Goal: Task Accomplishment & Management: Manage account settings

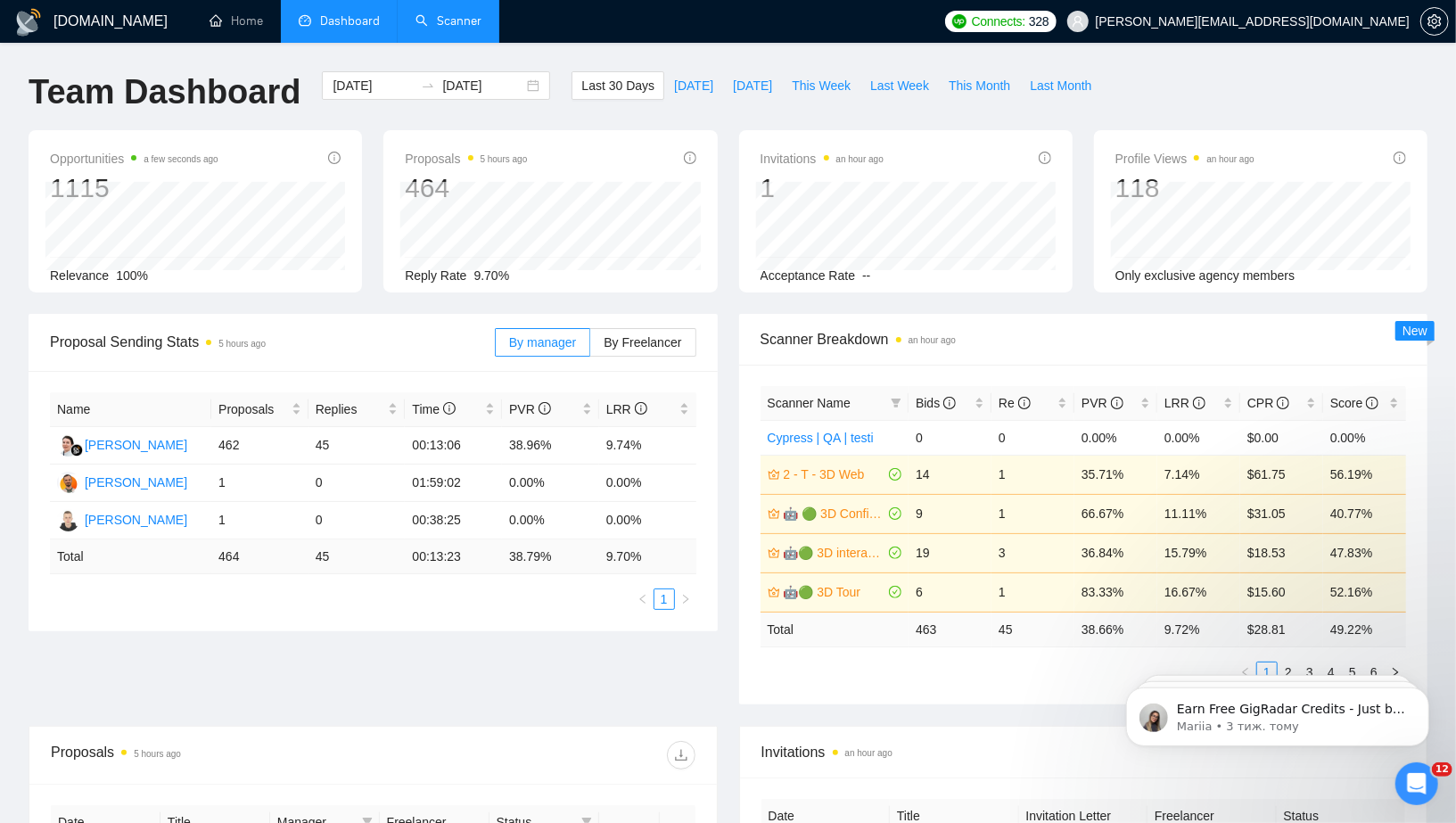
click at [457, 14] on link "Scanner" at bounding box center [449, 21] width 66 height 15
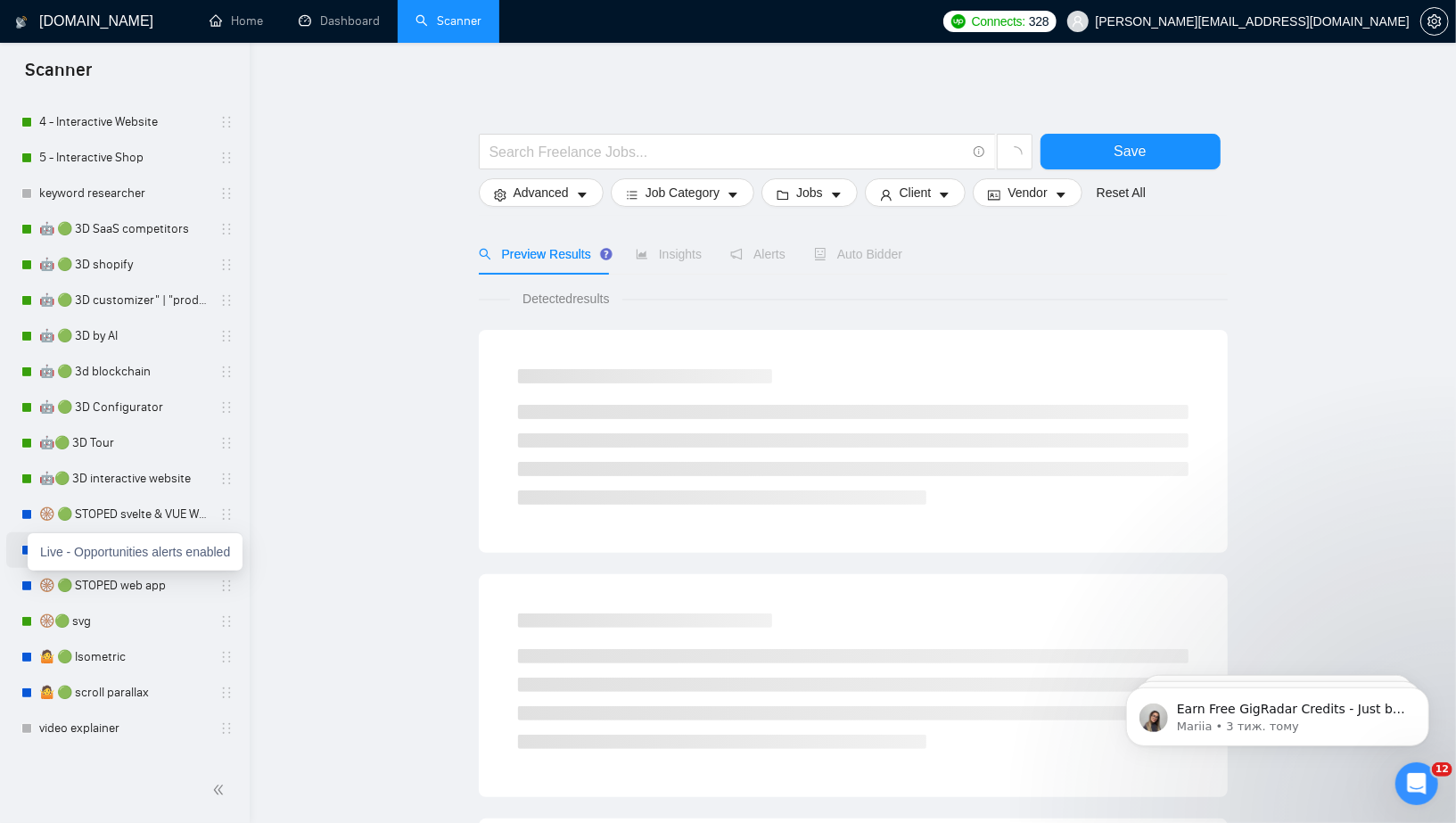
scroll to position [308, 0]
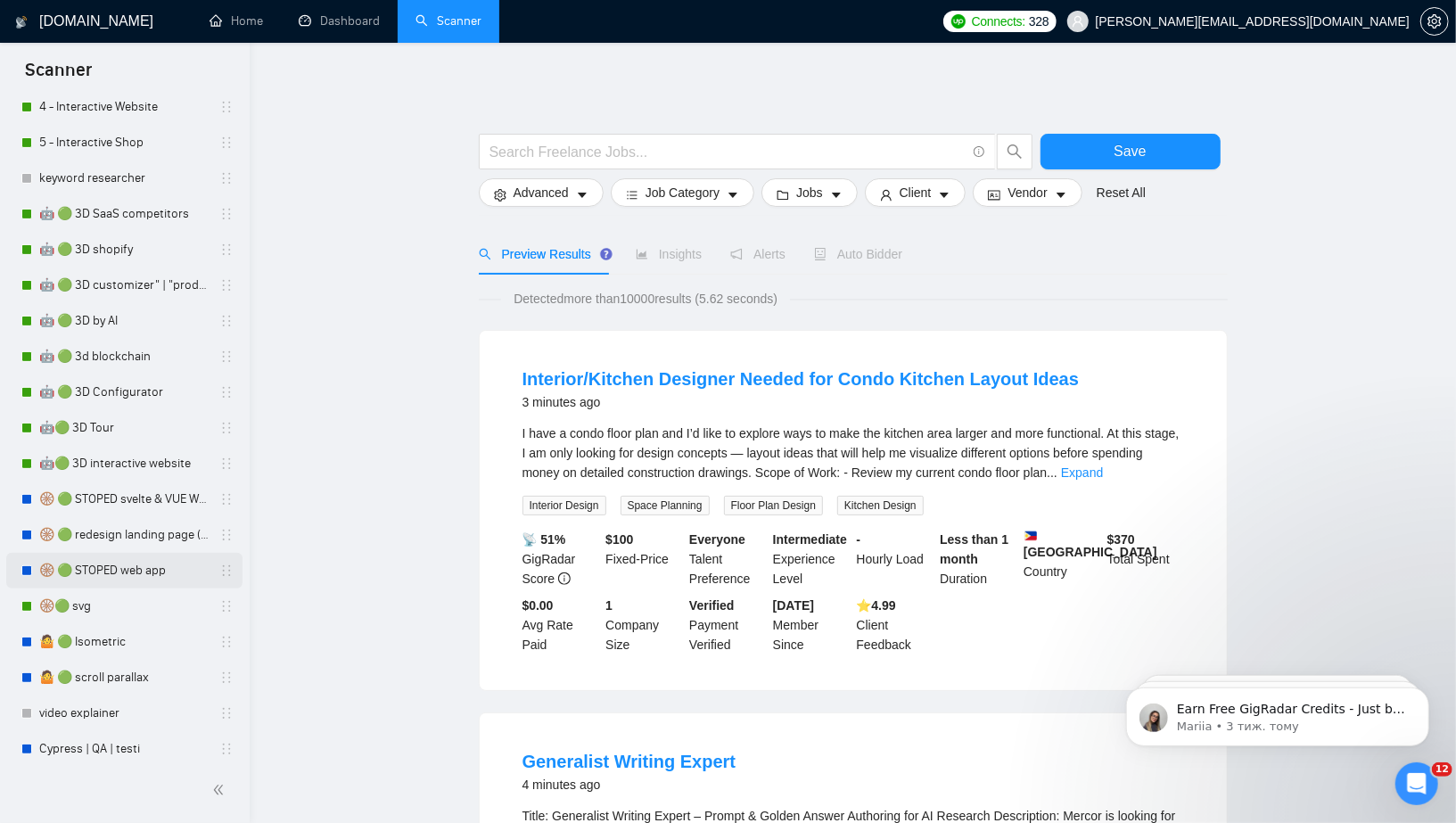
click at [117, 577] on link "🛞 🟢 STOPED web app" at bounding box center [124, 570] width 169 height 36
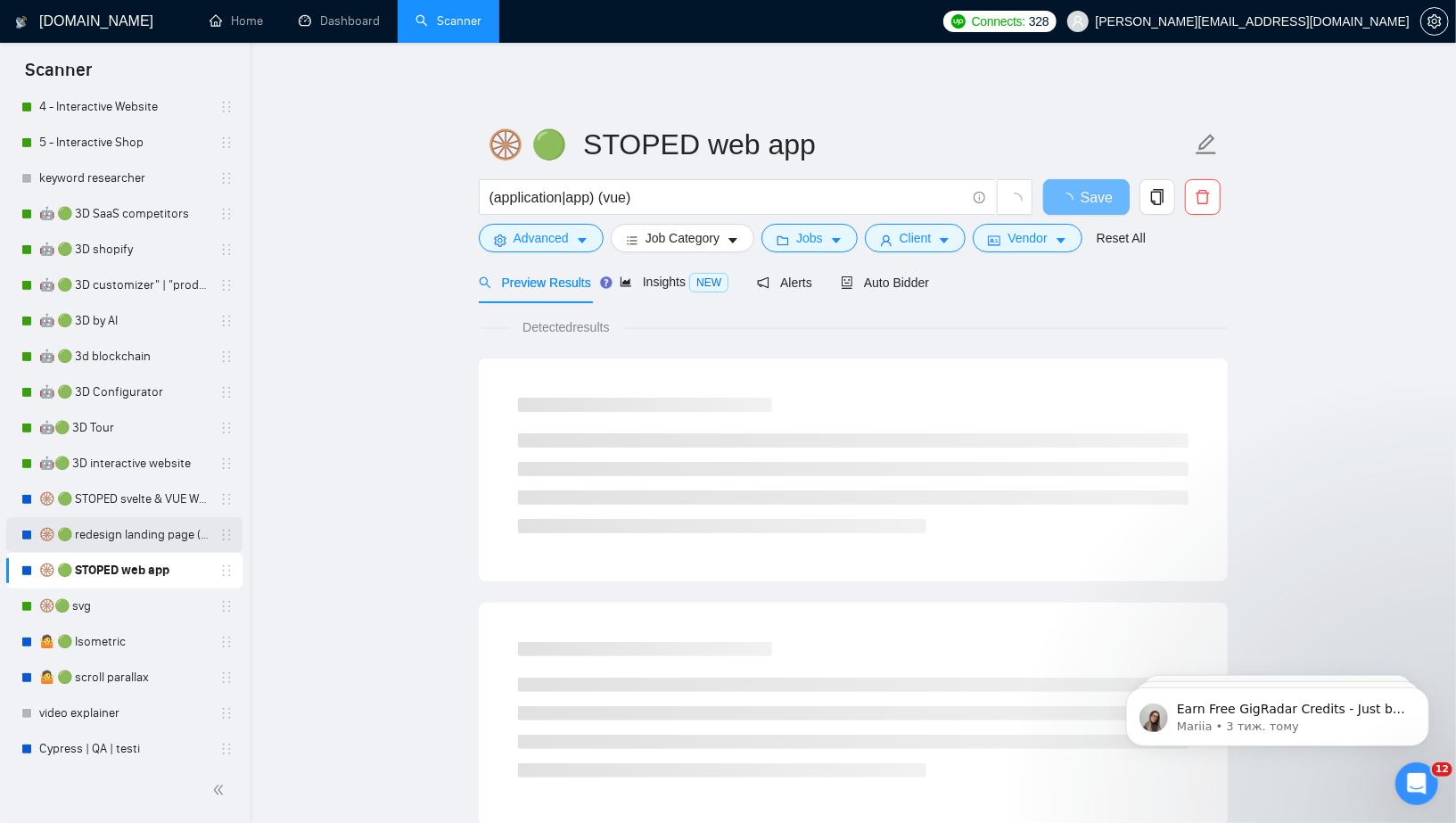
click at [139, 534] on link "🛞 🟢 redesign landing page (animat*) | 3D" at bounding box center [124, 535] width 169 height 36
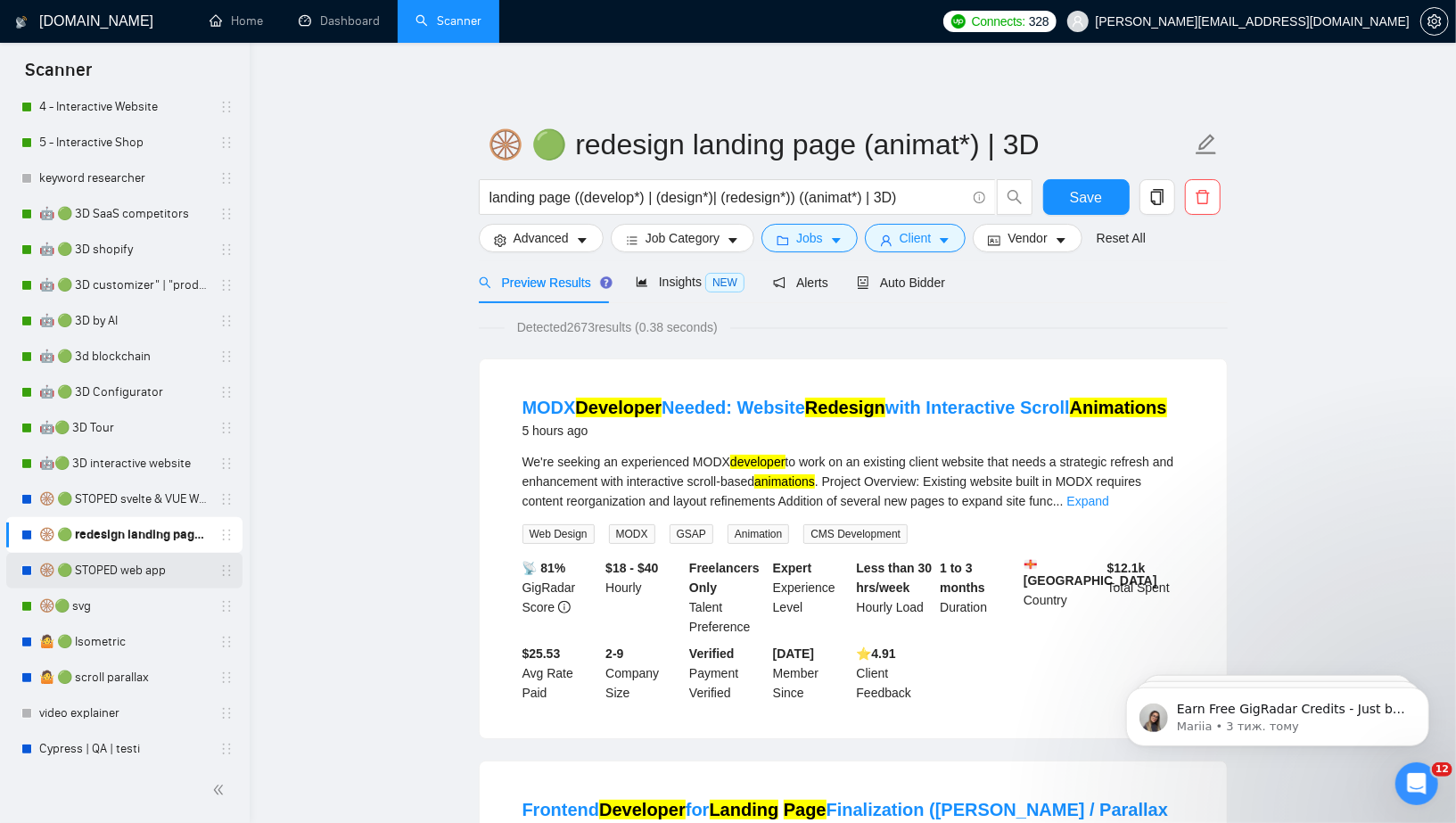
click at [97, 575] on link "🛞 🟢 STOPED web app" at bounding box center [124, 570] width 169 height 36
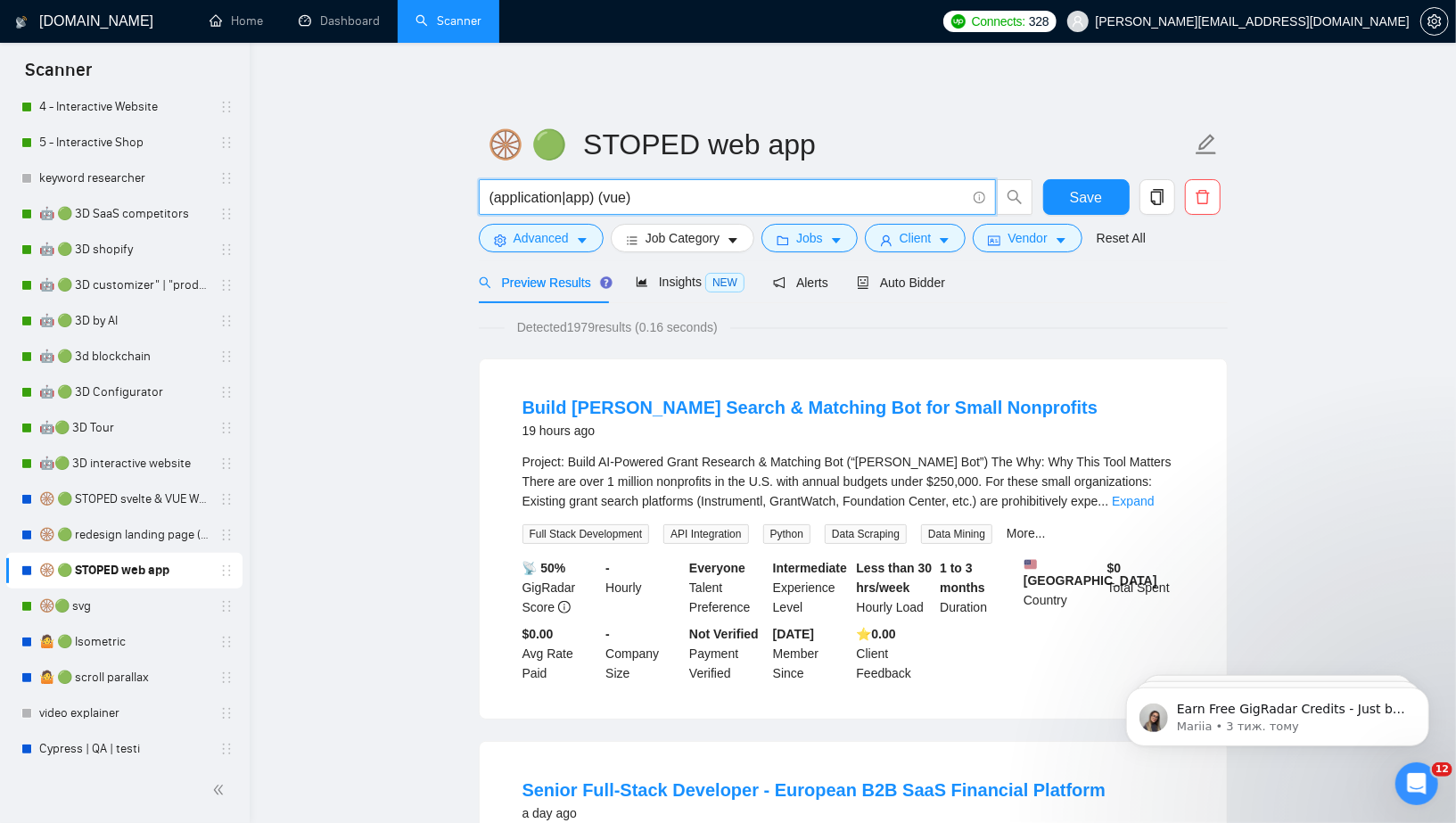
drag, startPoint x: 648, startPoint y: 198, endPoint x: 452, endPoint y: 193, distance: 196.1
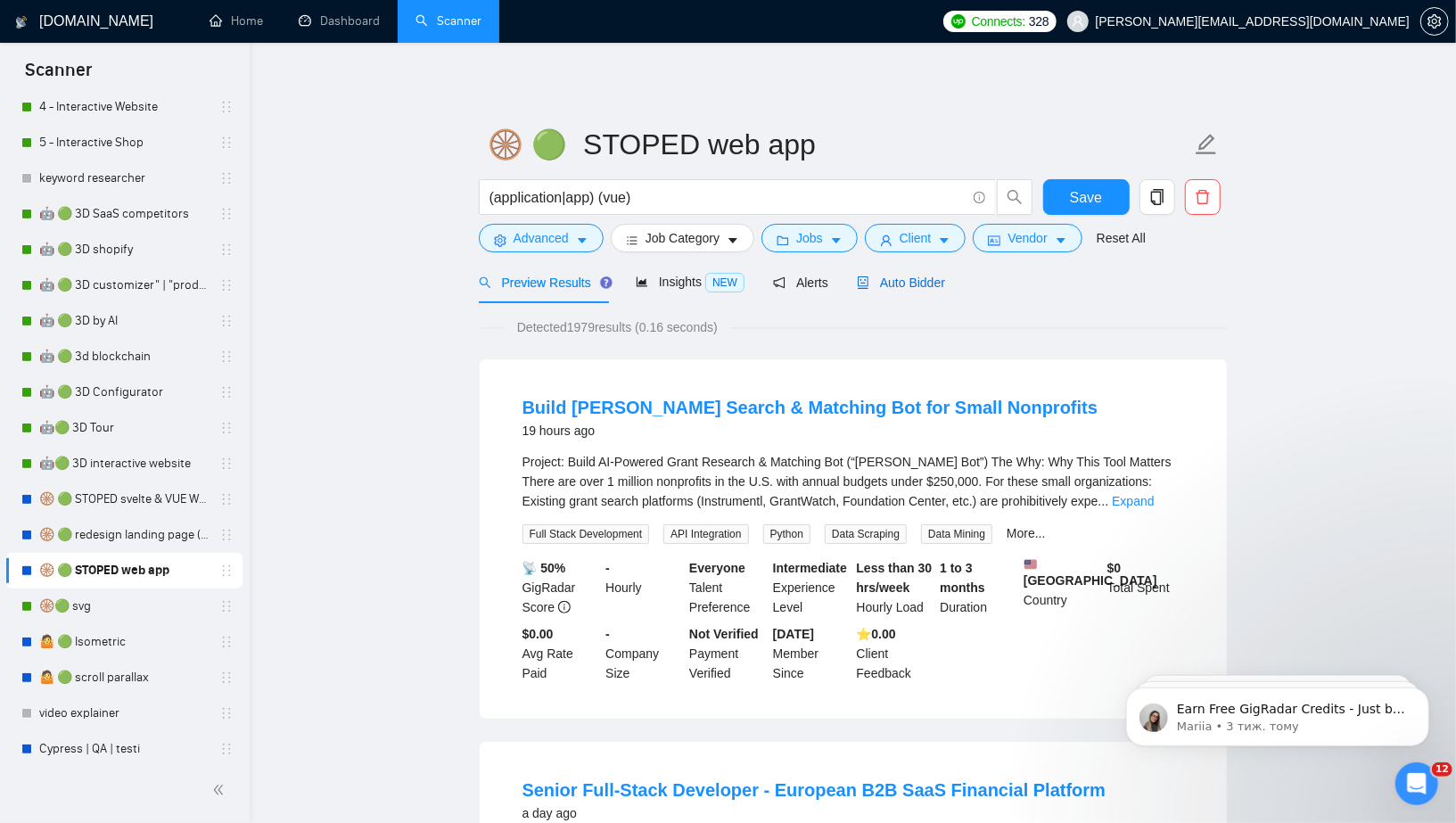
click at [931, 282] on span "Auto Bidder" at bounding box center [901, 283] width 88 height 15
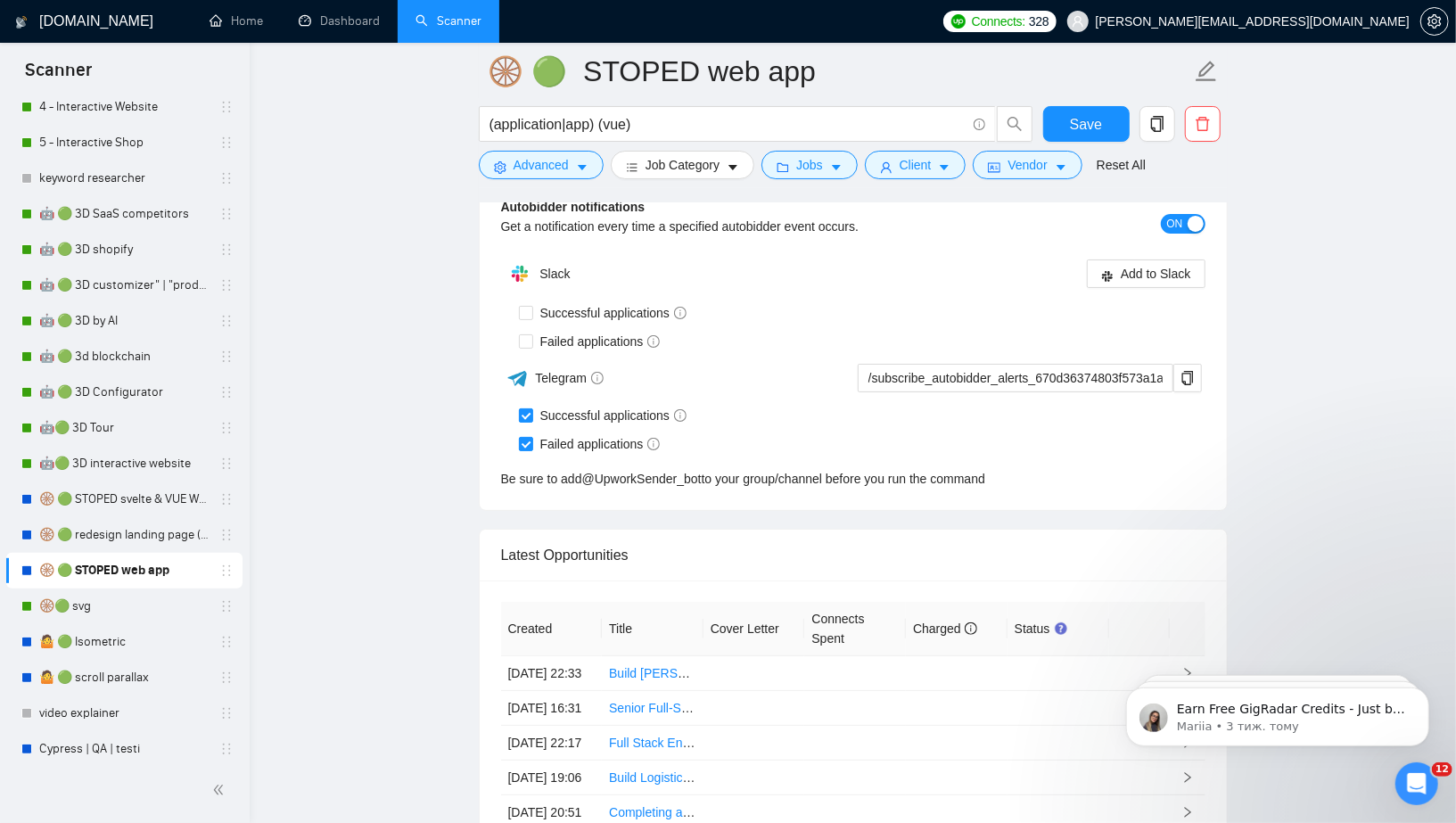
scroll to position [4411, 0]
click at [107, 637] on link "🤷 🟢 Isometric" at bounding box center [124, 642] width 169 height 36
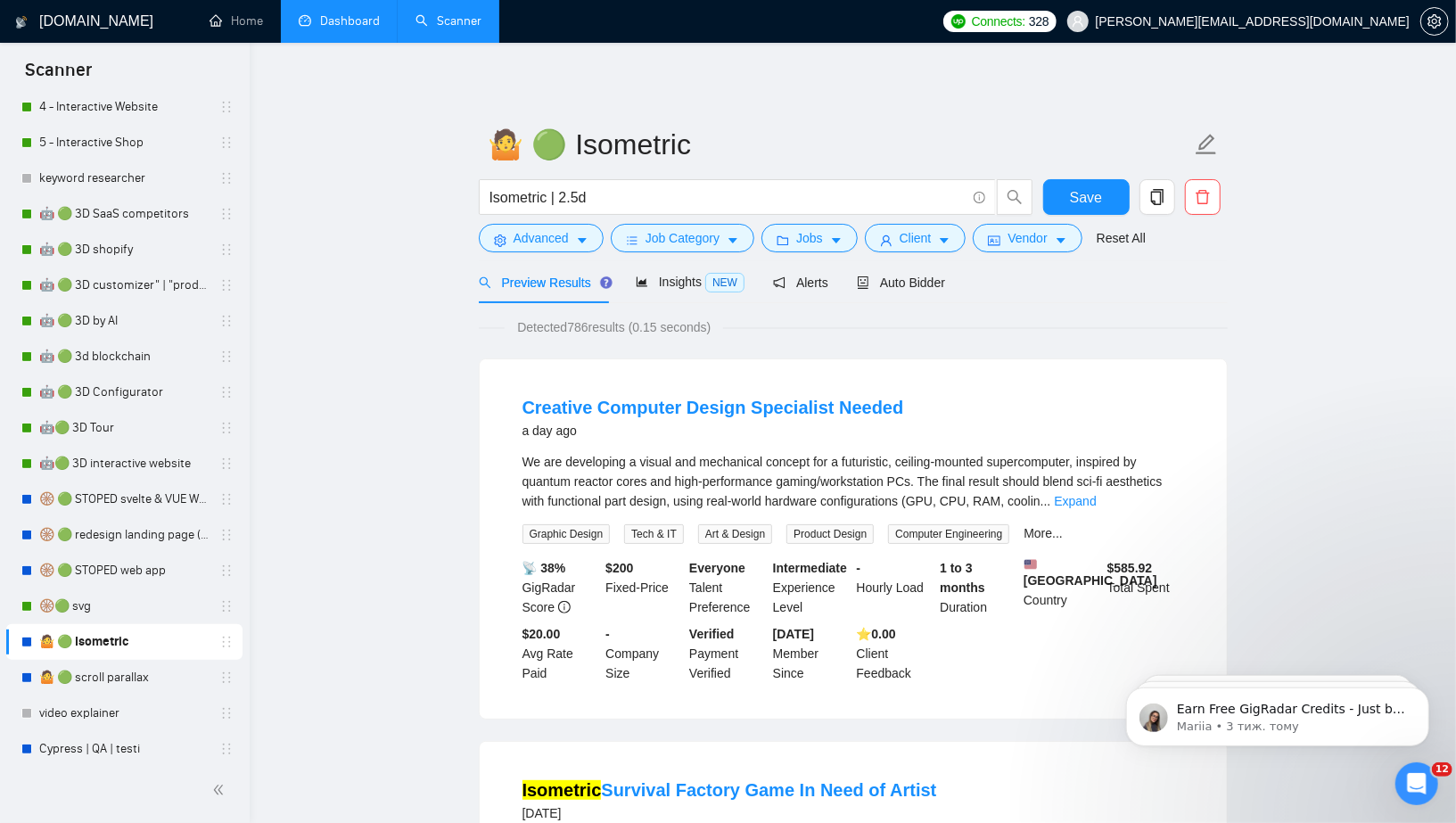
click at [342, 20] on link "Dashboard" at bounding box center [339, 21] width 81 height 15
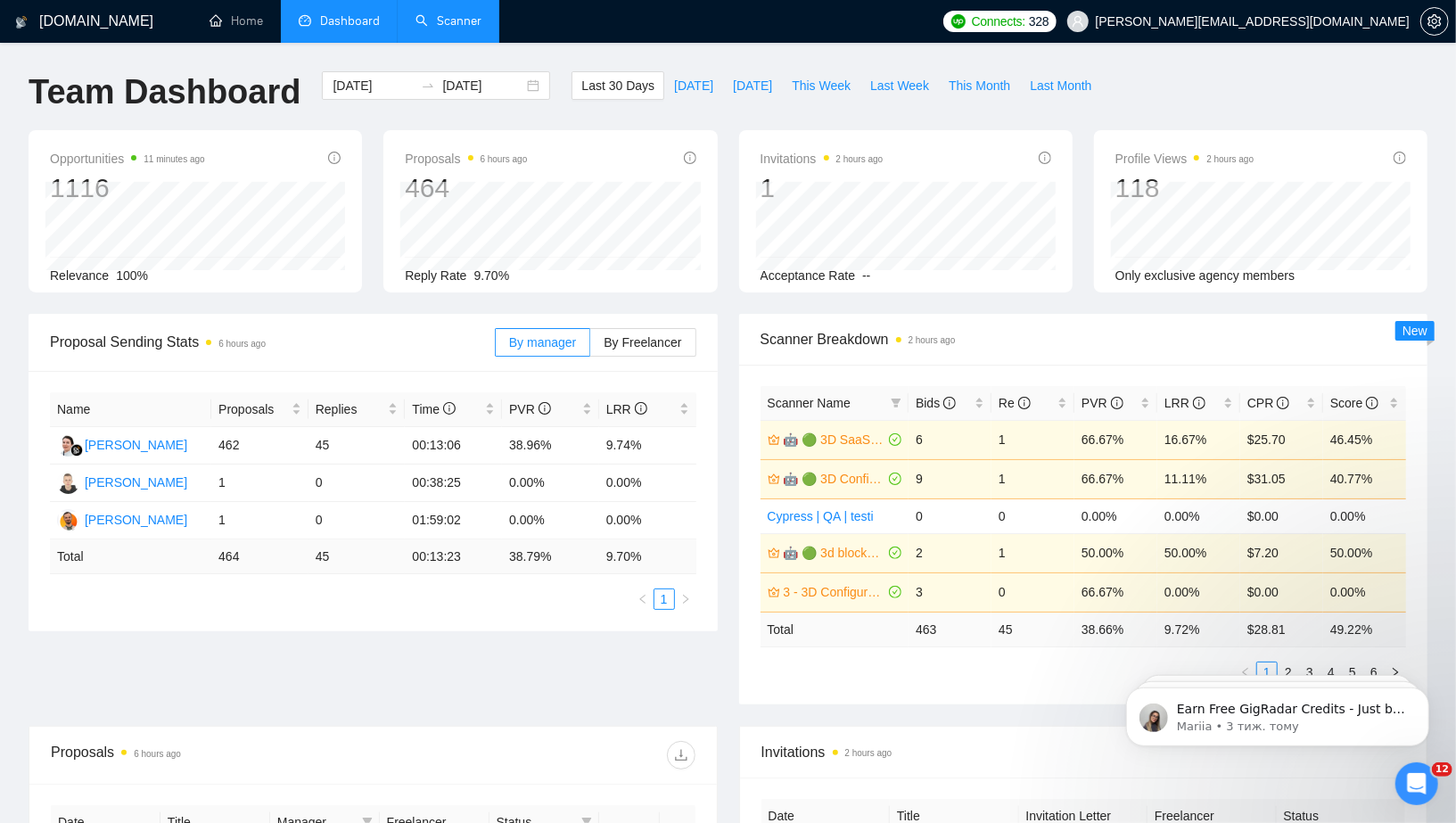
click at [574, 710] on div "Proposal Sending Stats 6 hours ago By manager By Freelancer Name Proposals Repl…" at bounding box center [727, 520] width 1420 height 412
click at [663, 705] on div "Proposal Sending Stats 6 hours ago By manager By Freelancer Name Proposals Repl…" at bounding box center [727, 520] width 1420 height 412
click at [834, 86] on span "This Week" at bounding box center [821, 85] width 59 height 19
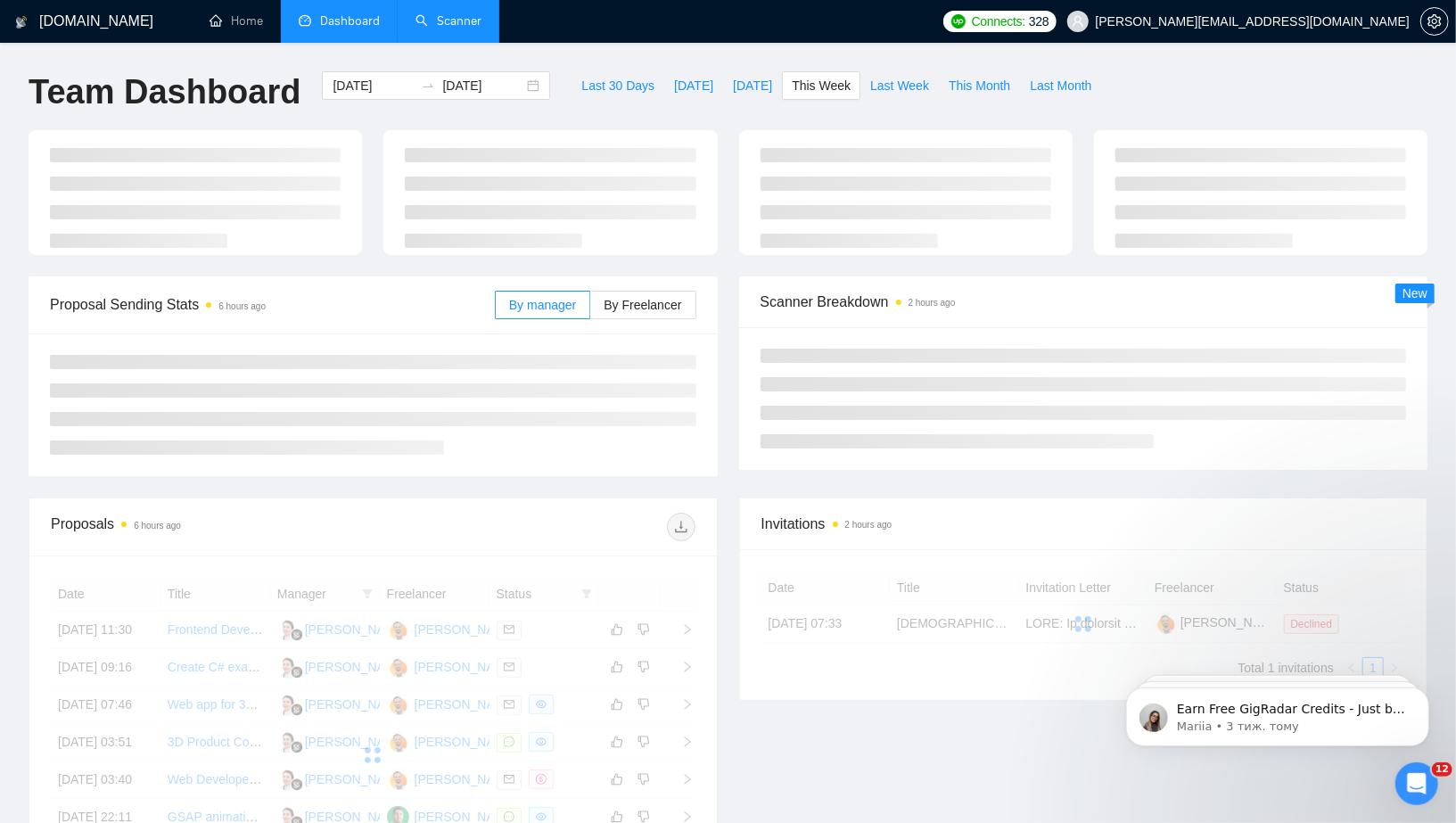
type input "[DATE]"
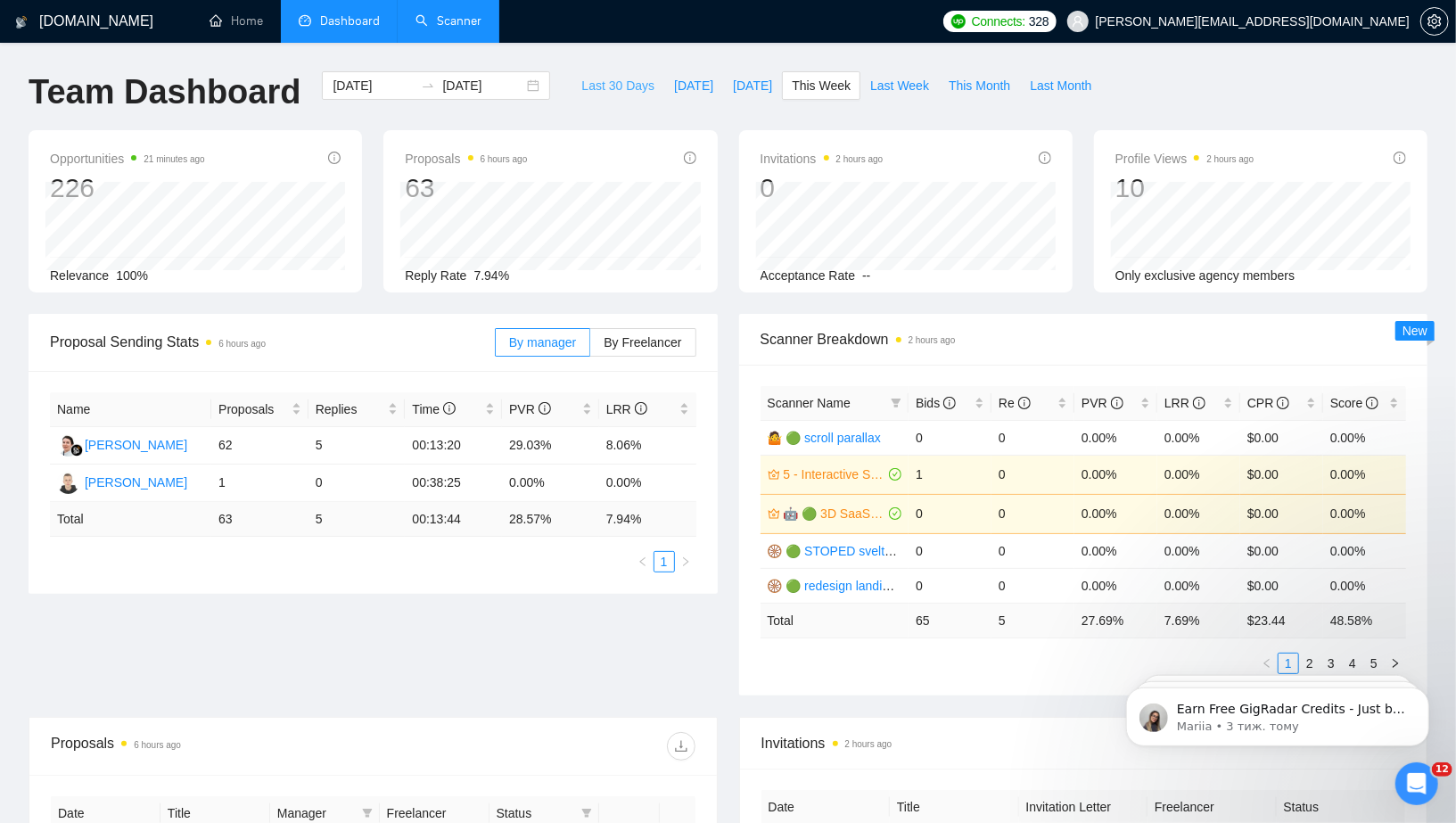
click at [609, 92] on span "Last 30 Days" at bounding box center [618, 85] width 74 height 19
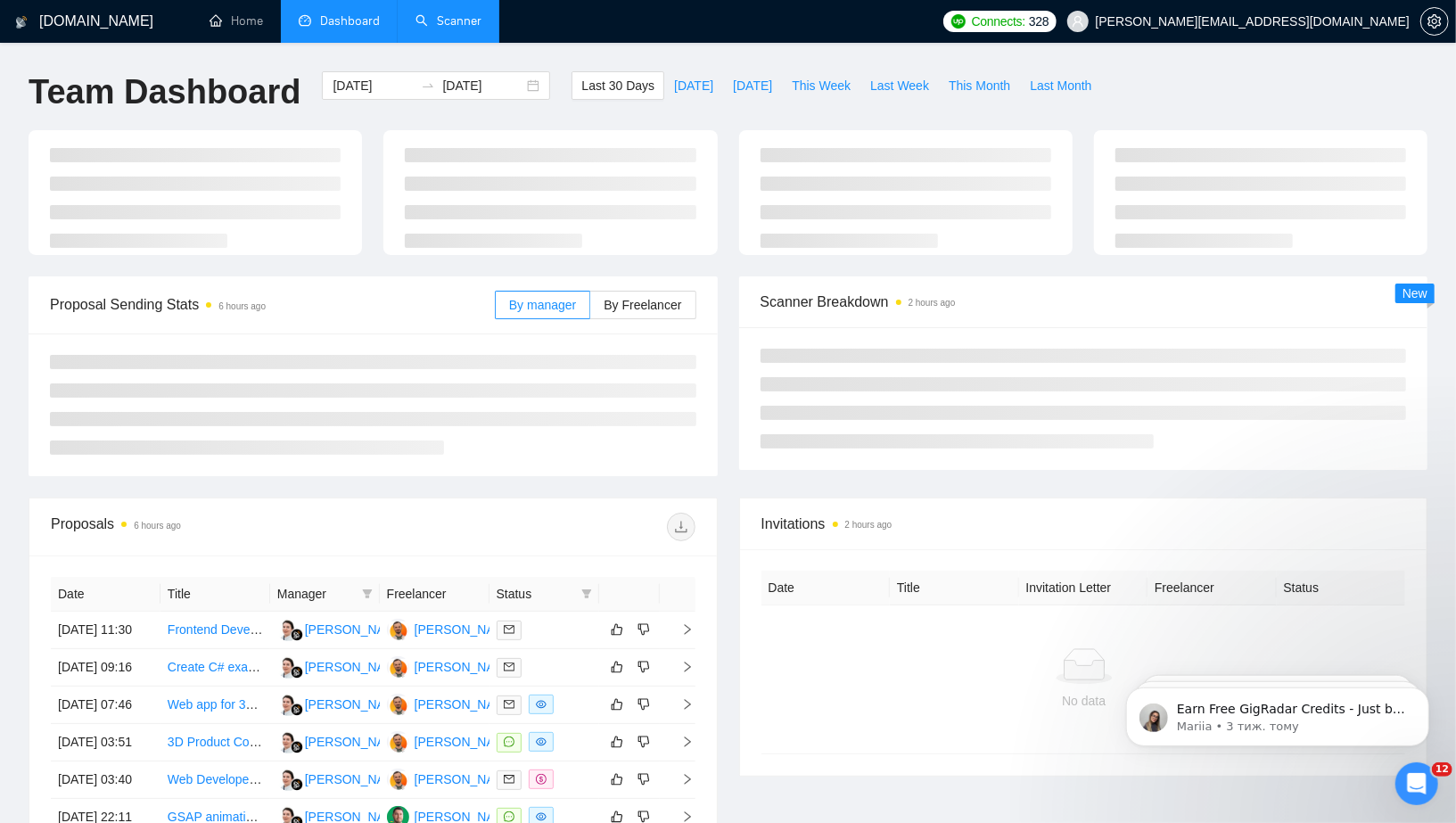
type input "[DATE]"
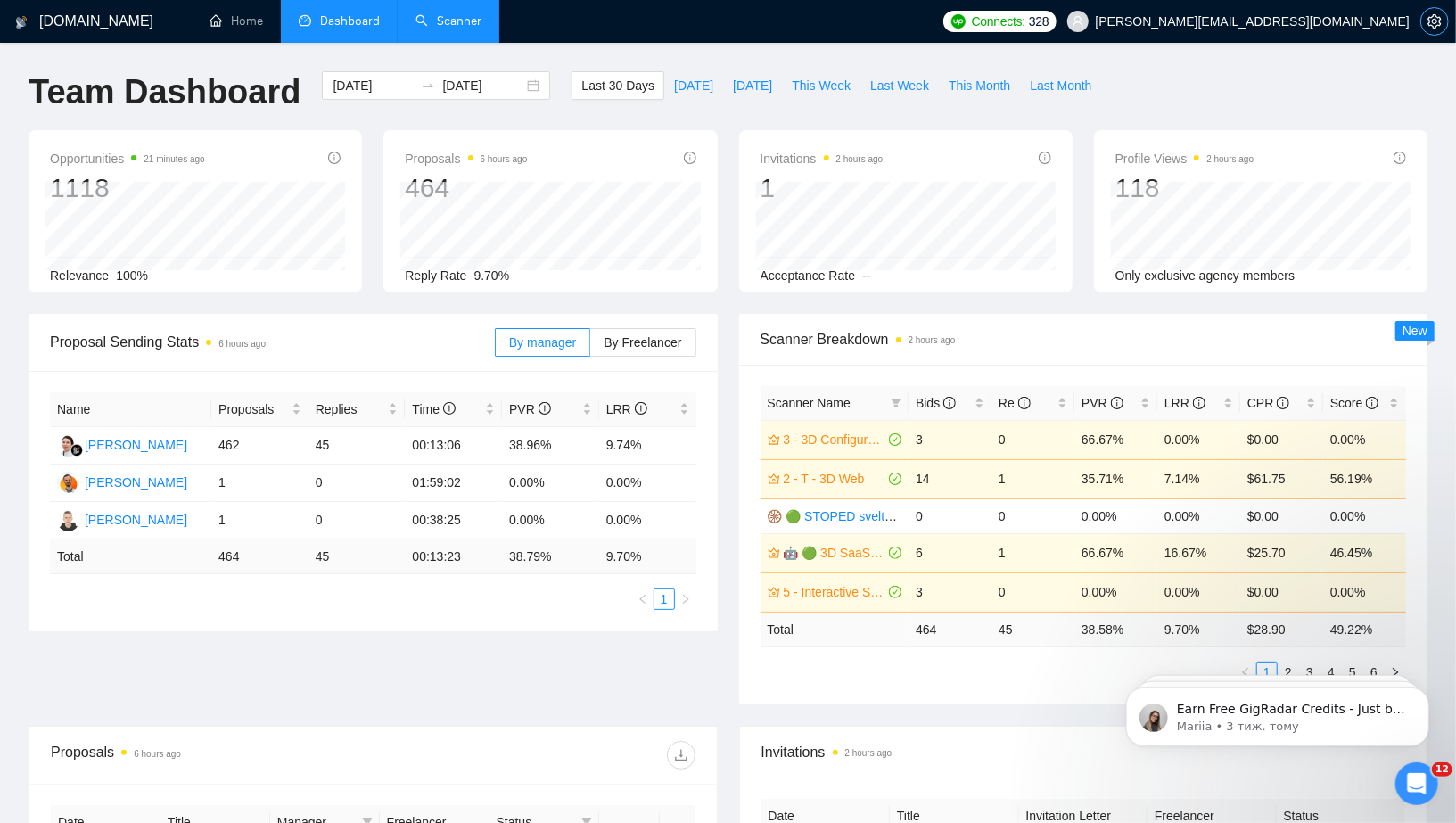
click at [1432, 21] on icon "setting" at bounding box center [1435, 22] width 15 height 15
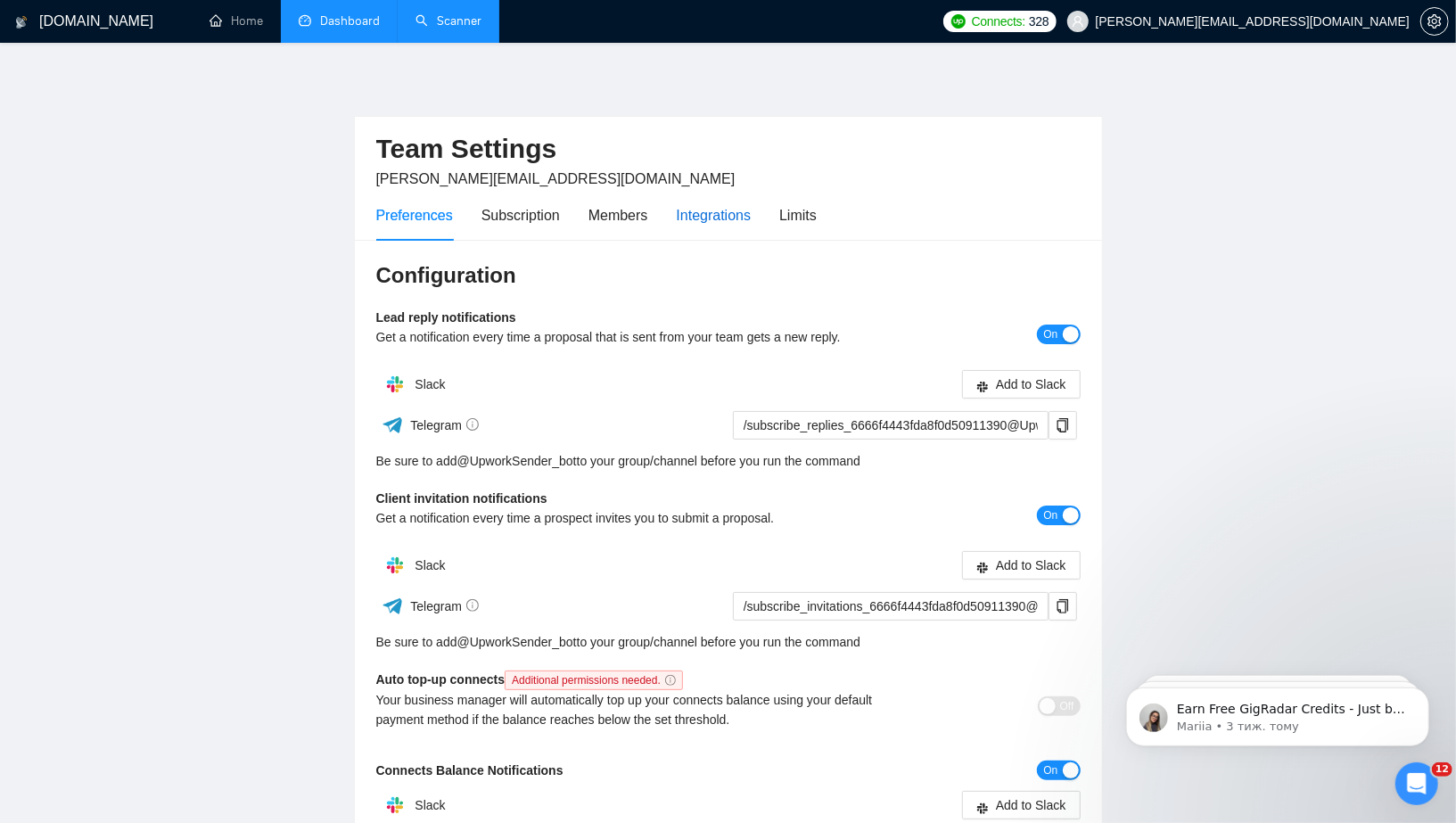
click at [742, 217] on div "Integrations" at bounding box center [713, 215] width 74 height 22
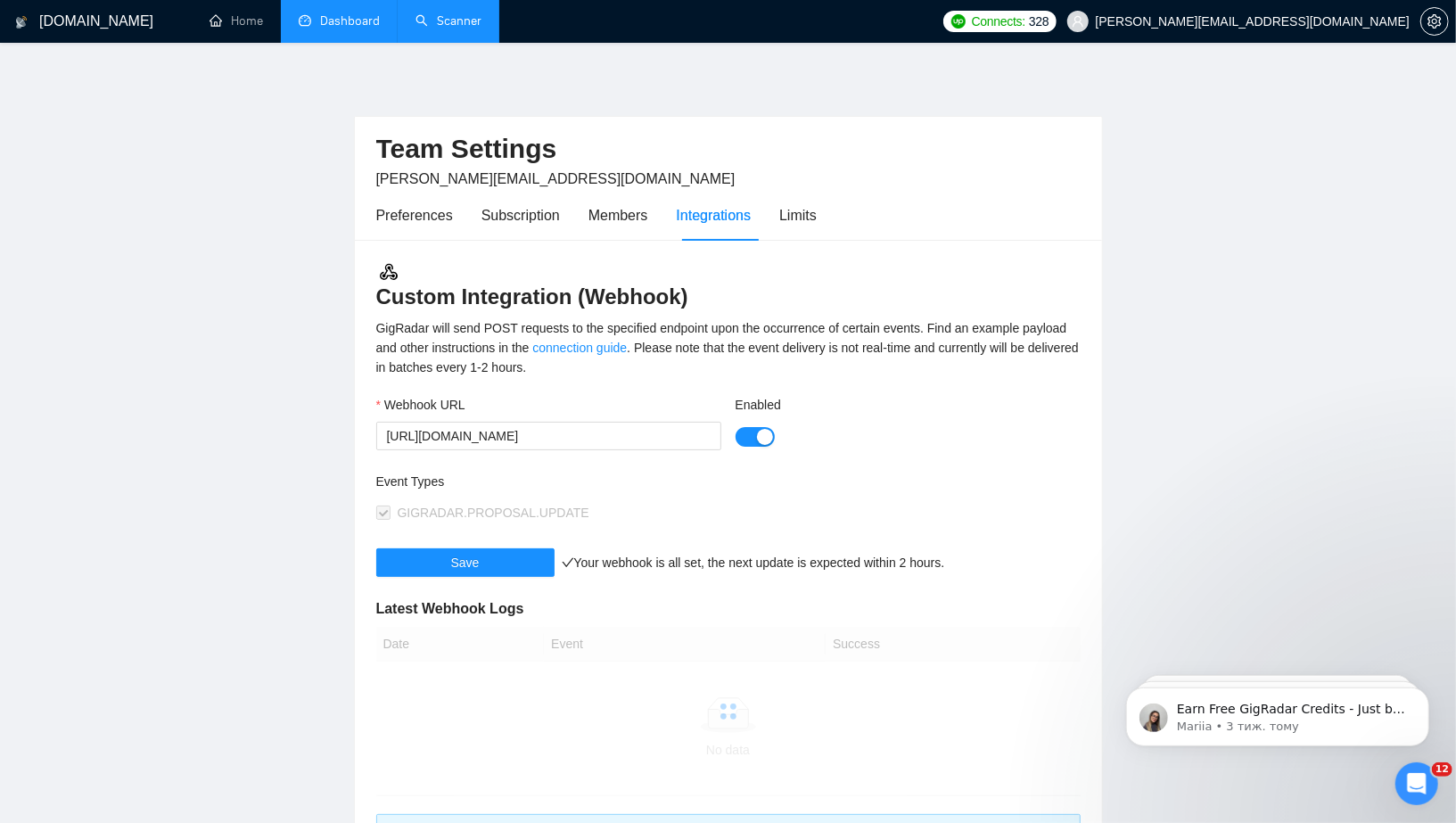
scroll to position [23, 0]
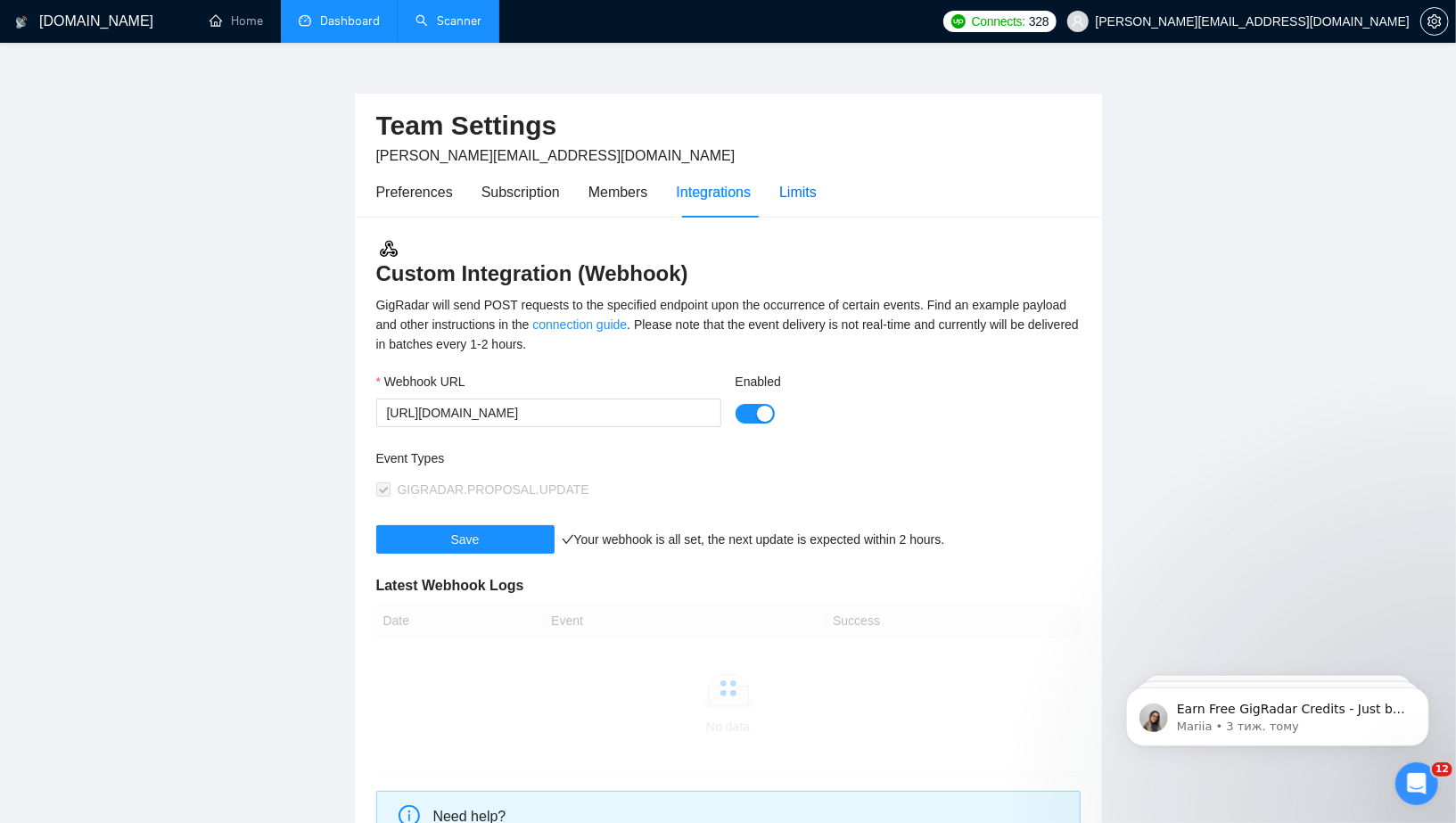
click at [787, 192] on div "Limits" at bounding box center [798, 192] width 38 height 22
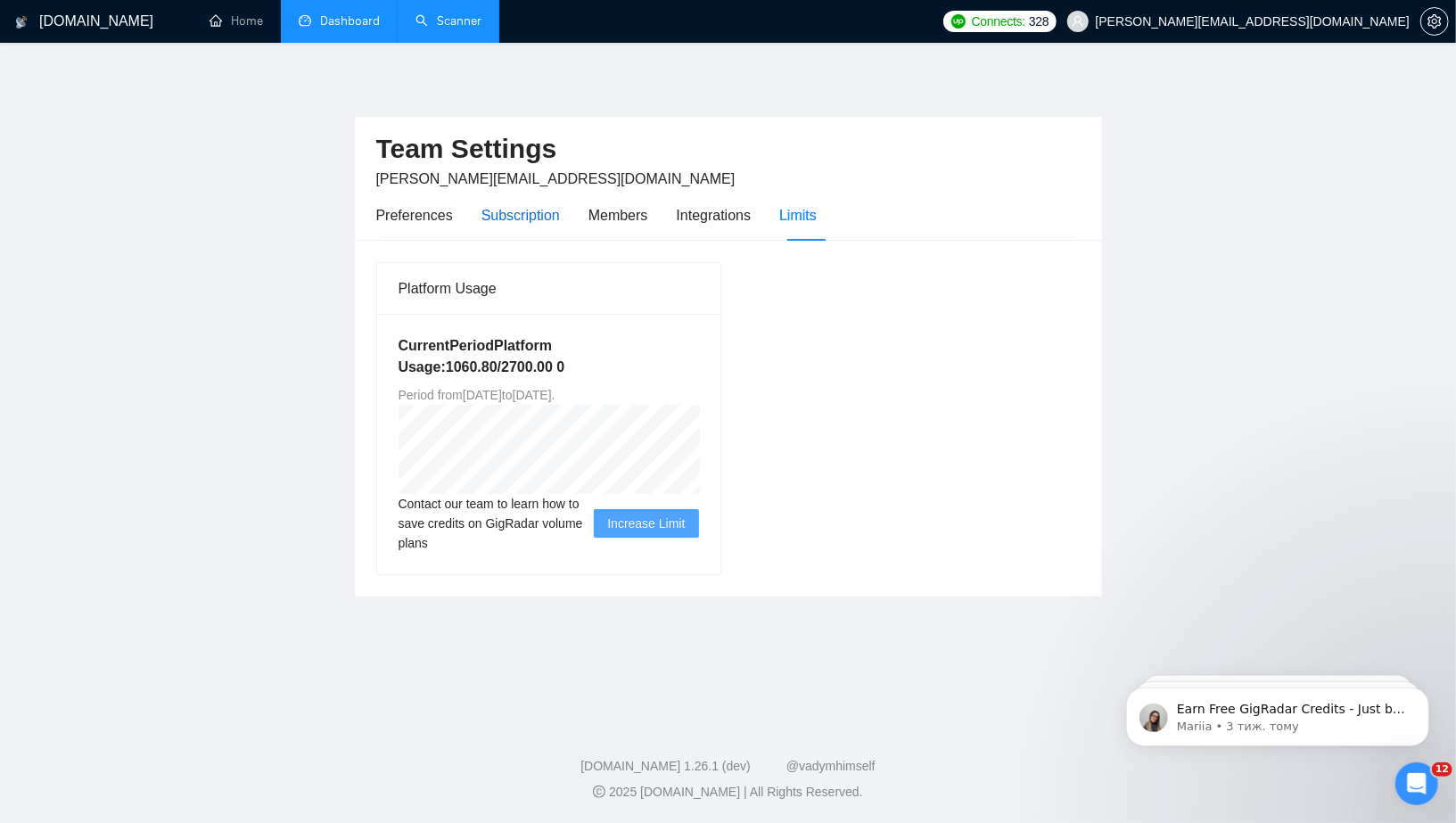
click at [537, 223] on div "Subscription" at bounding box center [520, 215] width 78 height 22
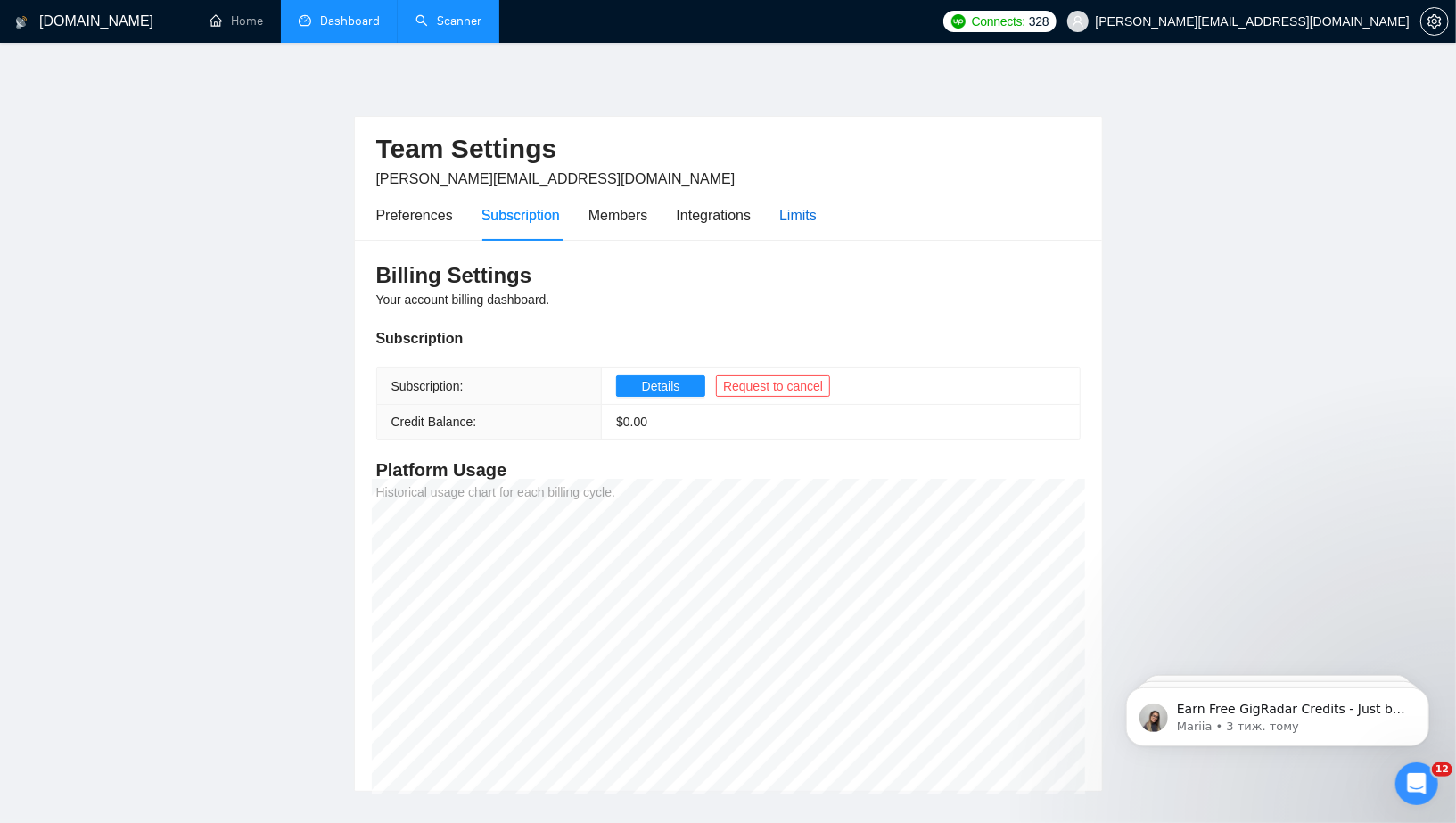
click at [810, 217] on div "Limits" at bounding box center [798, 215] width 38 height 22
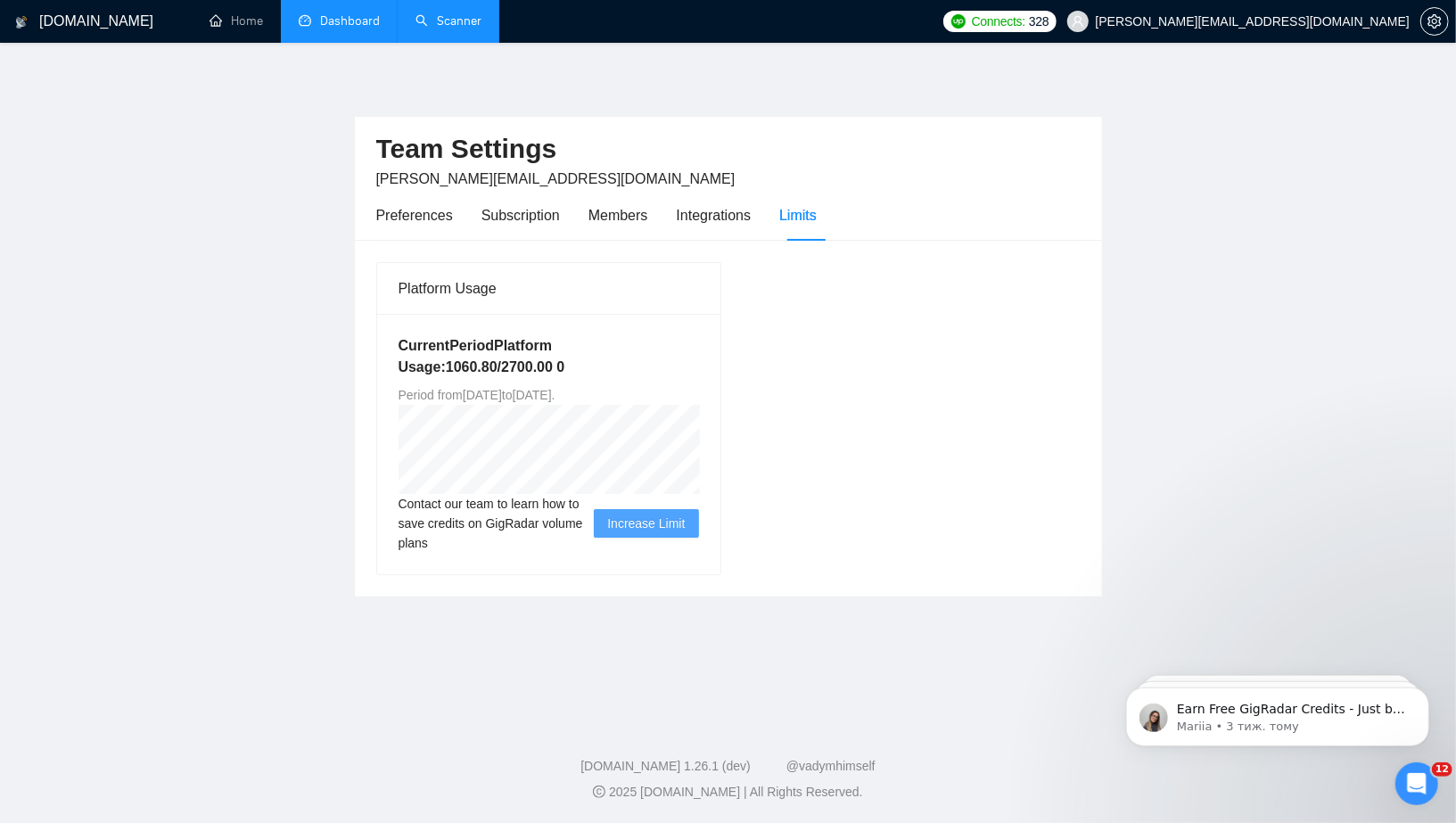
click at [165, 534] on main "Team Settings [PERSON_NAME][EMAIL_ADDRESS][DOMAIN_NAME] Preferences Subscriptio…" at bounding box center [728, 379] width 1399 height 614
click at [1239, 297] on main "Team Settings [PERSON_NAME][EMAIL_ADDRESS][DOMAIN_NAME] Preferences Subscriptio…" at bounding box center [728, 379] width 1399 height 614
click at [825, 765] on link "@vadymhimself" at bounding box center [830, 766] width 89 height 15
